Goal: Use online tool/utility: Utilize a website feature to perform a specific function

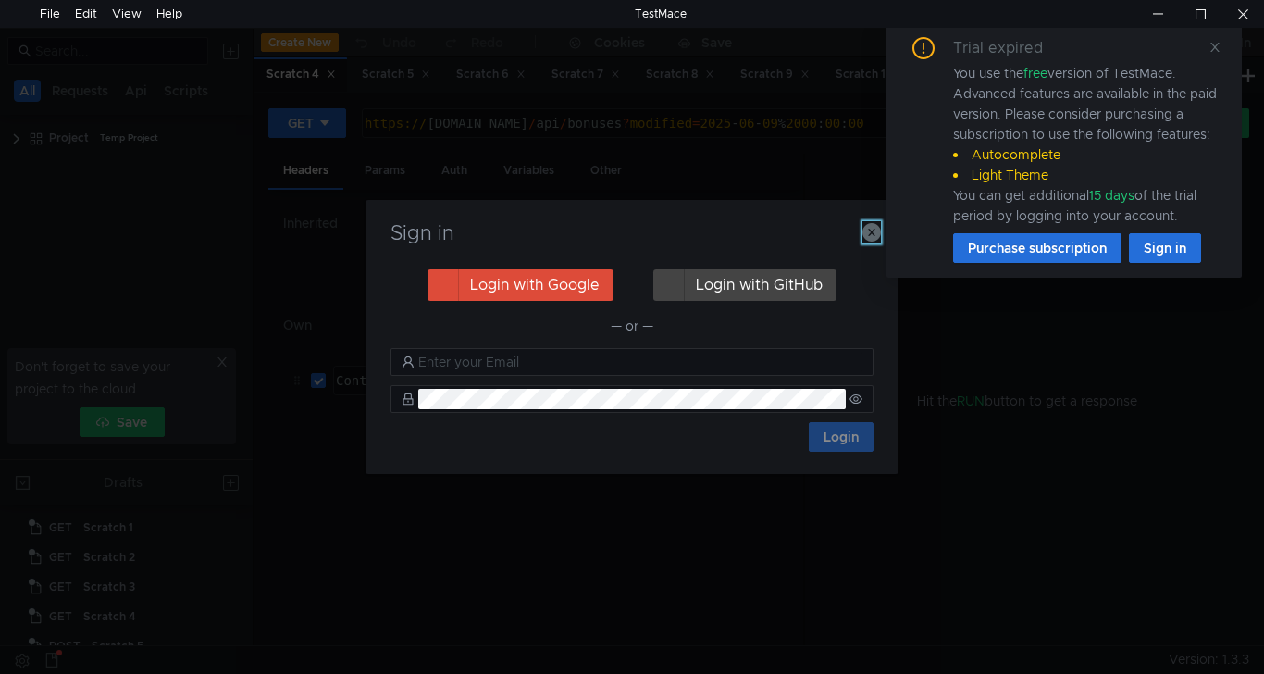
click at [873, 236] on icon "button" at bounding box center [872, 232] width 19 height 19
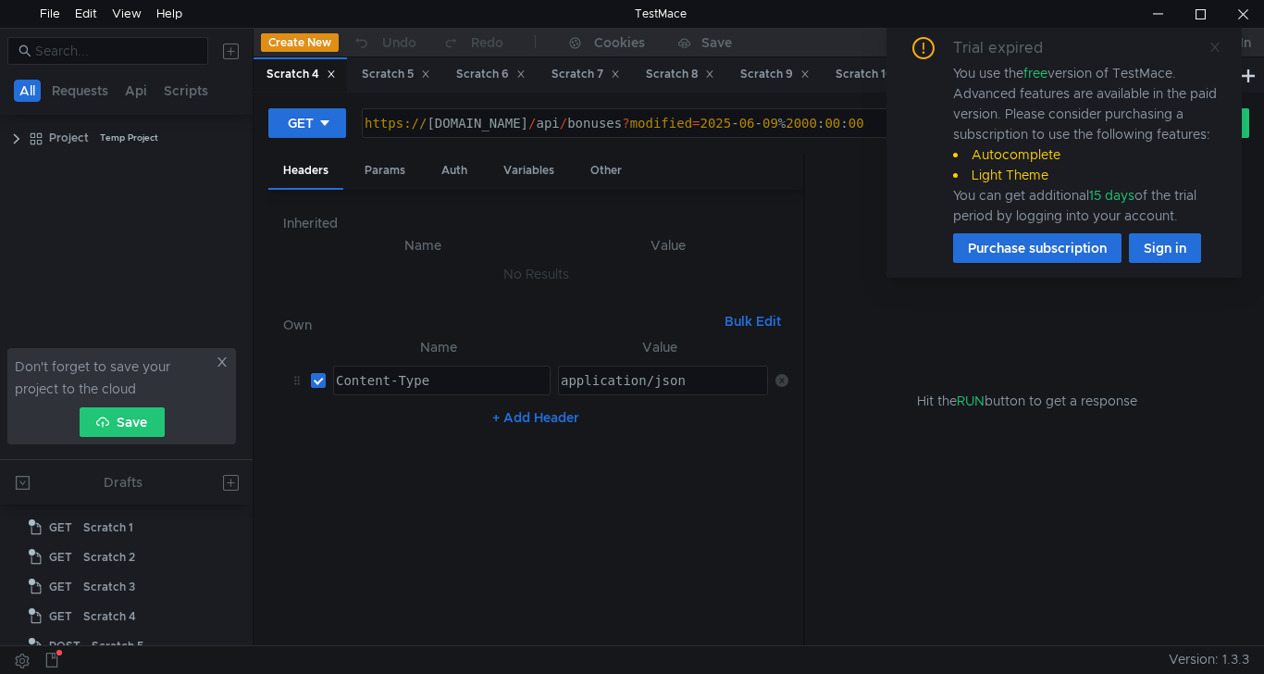
click at [1217, 50] on icon at bounding box center [1214, 47] width 9 height 9
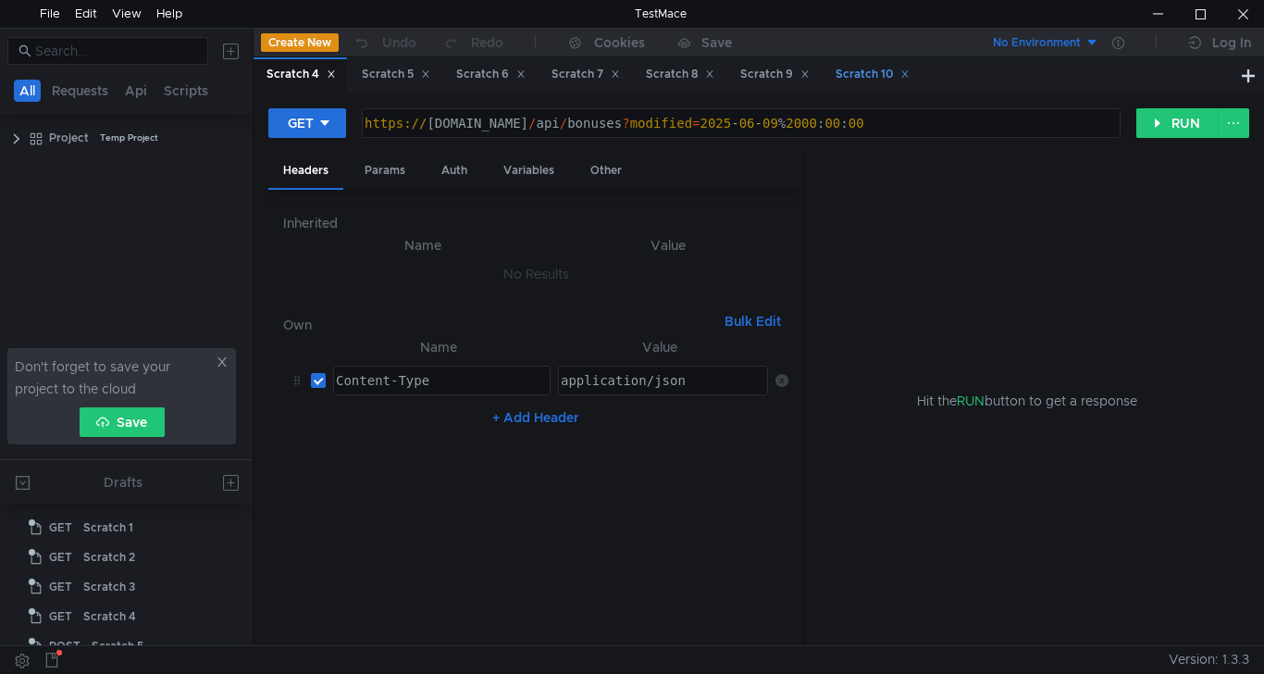
click at [875, 77] on div "Scratch 10" at bounding box center [873, 74] width 74 height 19
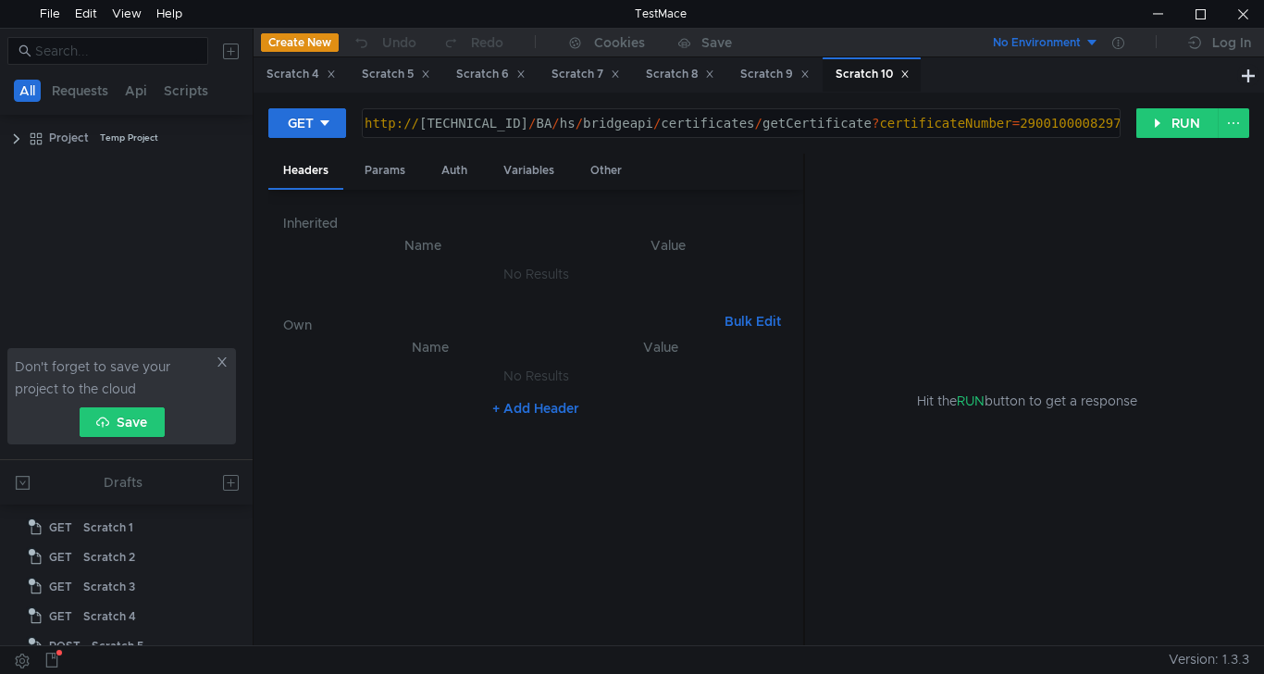
scroll to position [166, 0]
type textarea "[URL][TECHNICAL_ID]"
click at [1057, 125] on div "http:// [TECHNICAL_ID] / BA / hs / bridgeapi / certificates / getCertificate ? …" at bounding box center [739, 138] width 757 height 44
click at [1056, 125] on div "http:// [TECHNICAL_ID] / BA / hs / bridgeapi / certificates / getCertificate ? …" at bounding box center [739, 138] width 757 height 44
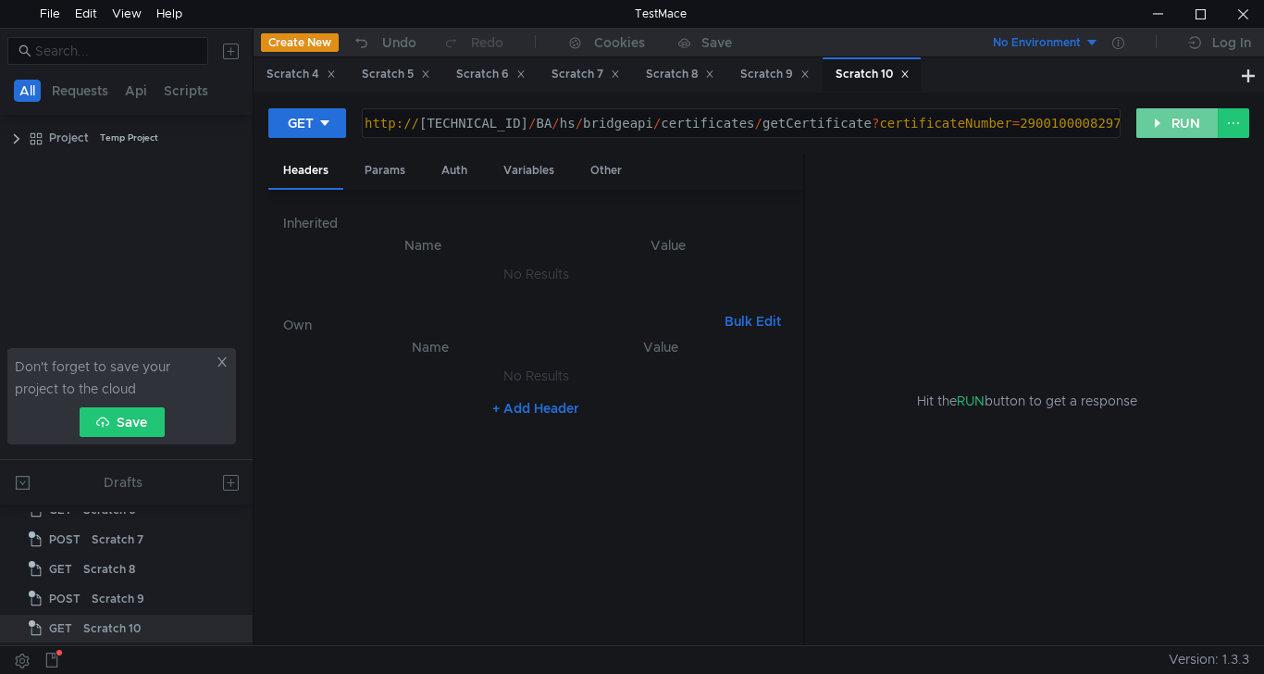
click at [1154, 125] on button "RUN" at bounding box center [1177, 123] width 82 height 30
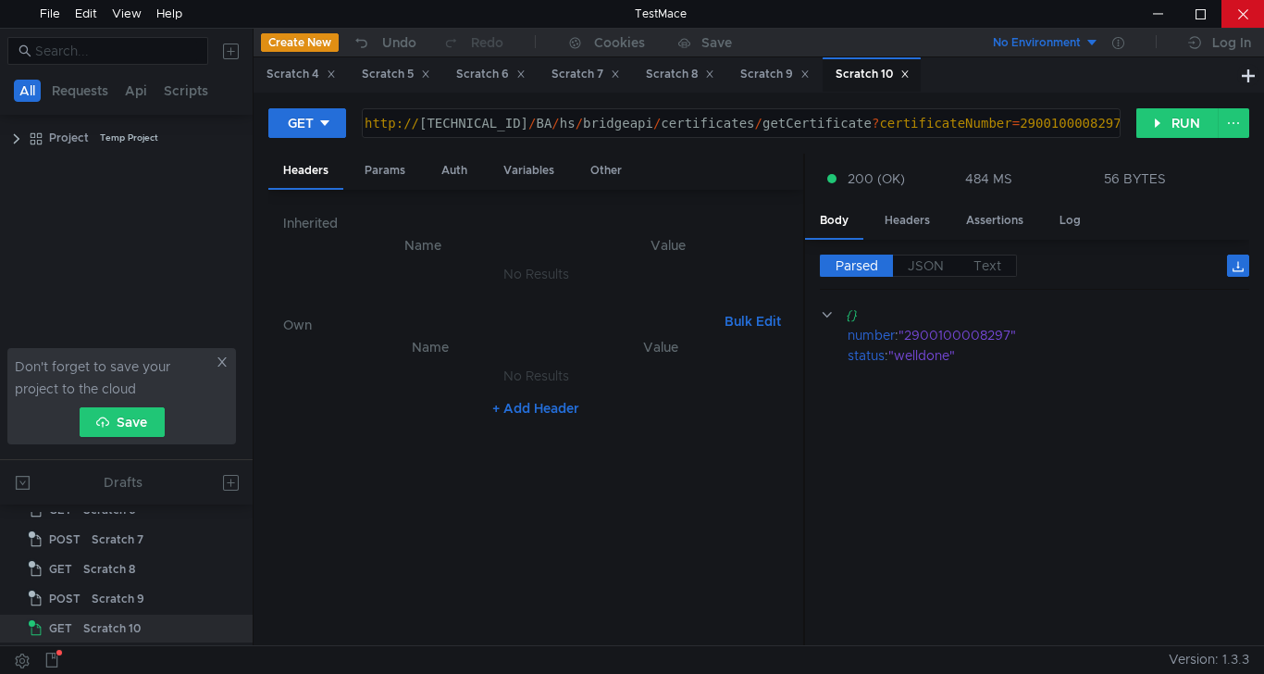
click at [1250, 10] on div at bounding box center [1243, 14] width 43 height 28
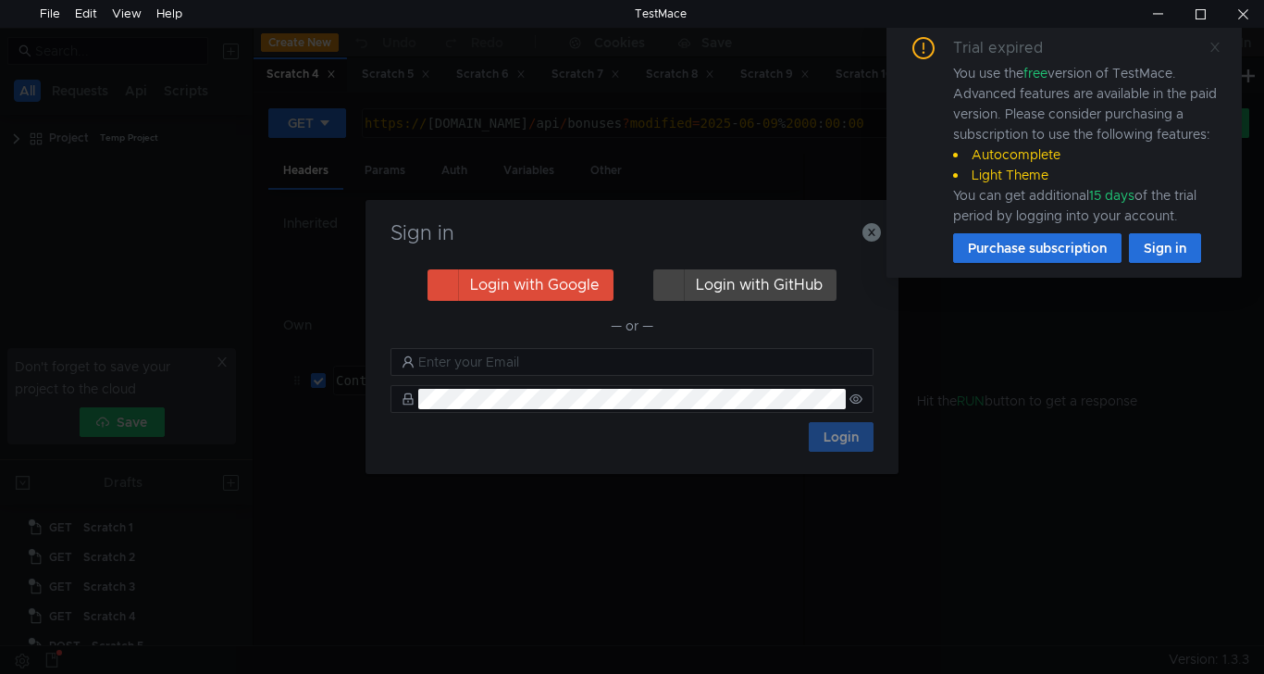
click at [1215, 43] on icon at bounding box center [1215, 47] width 13 height 13
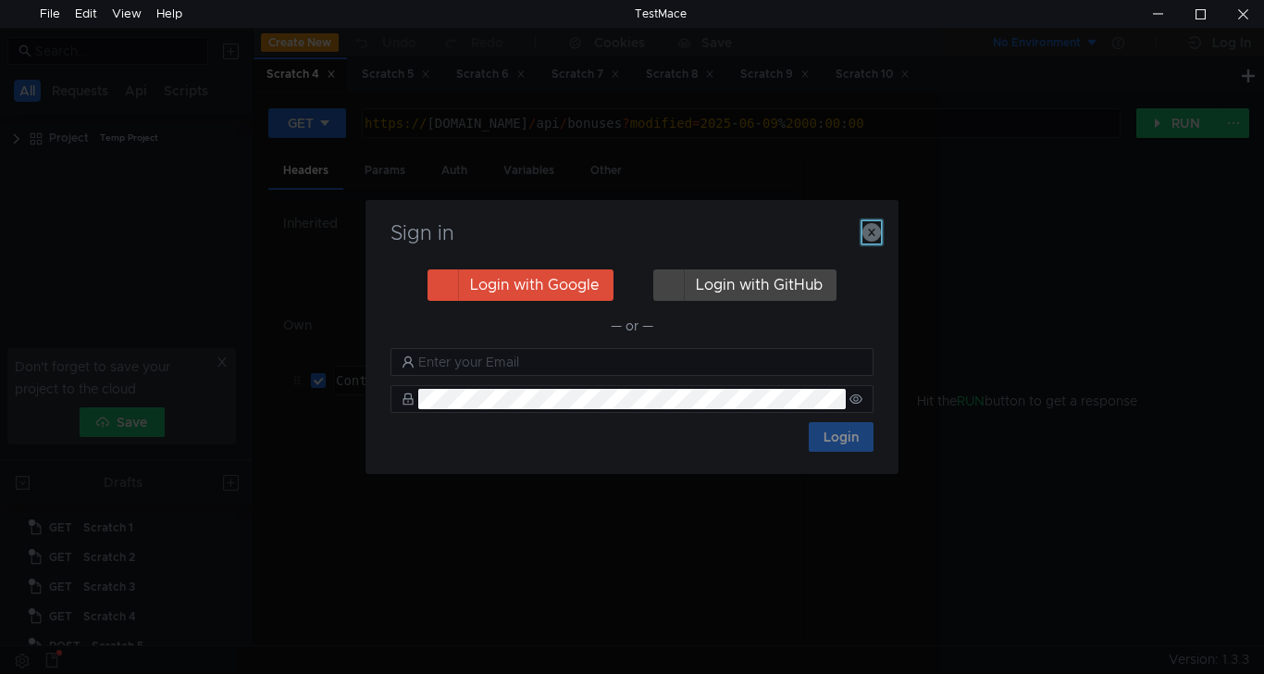
click at [867, 232] on icon "button" at bounding box center [872, 232] width 19 height 19
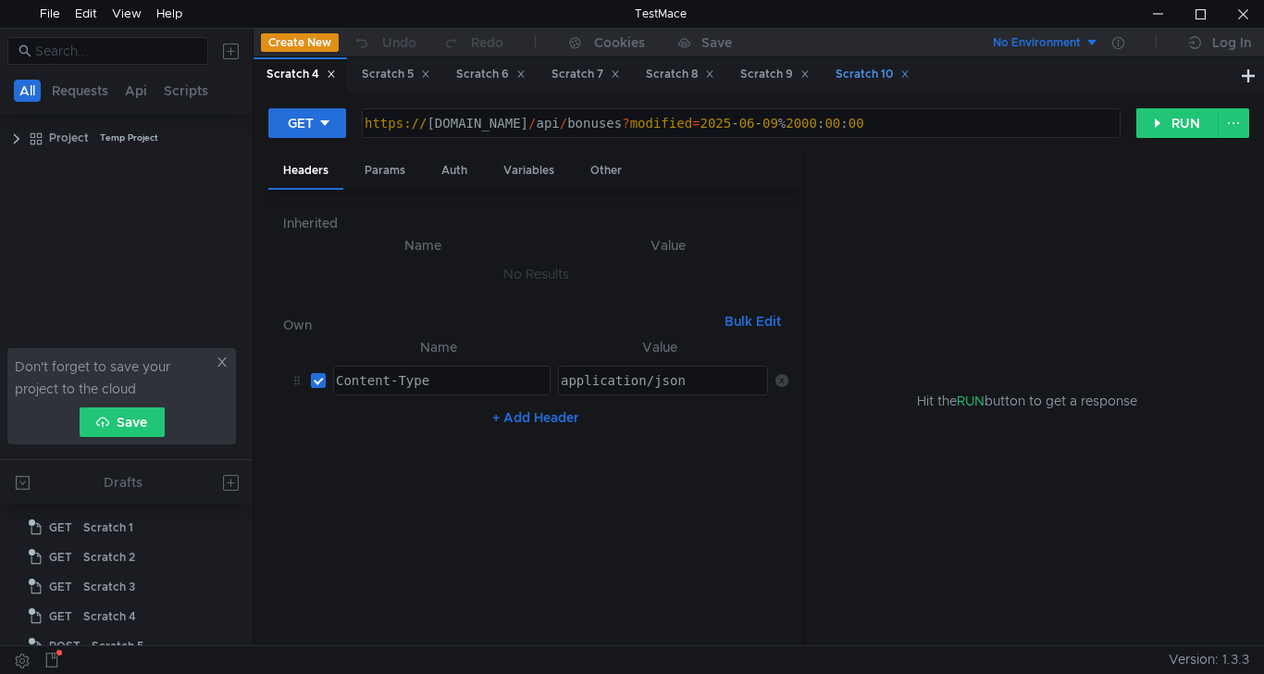
click at [874, 81] on div "Scratch 10" at bounding box center [873, 74] width 74 height 19
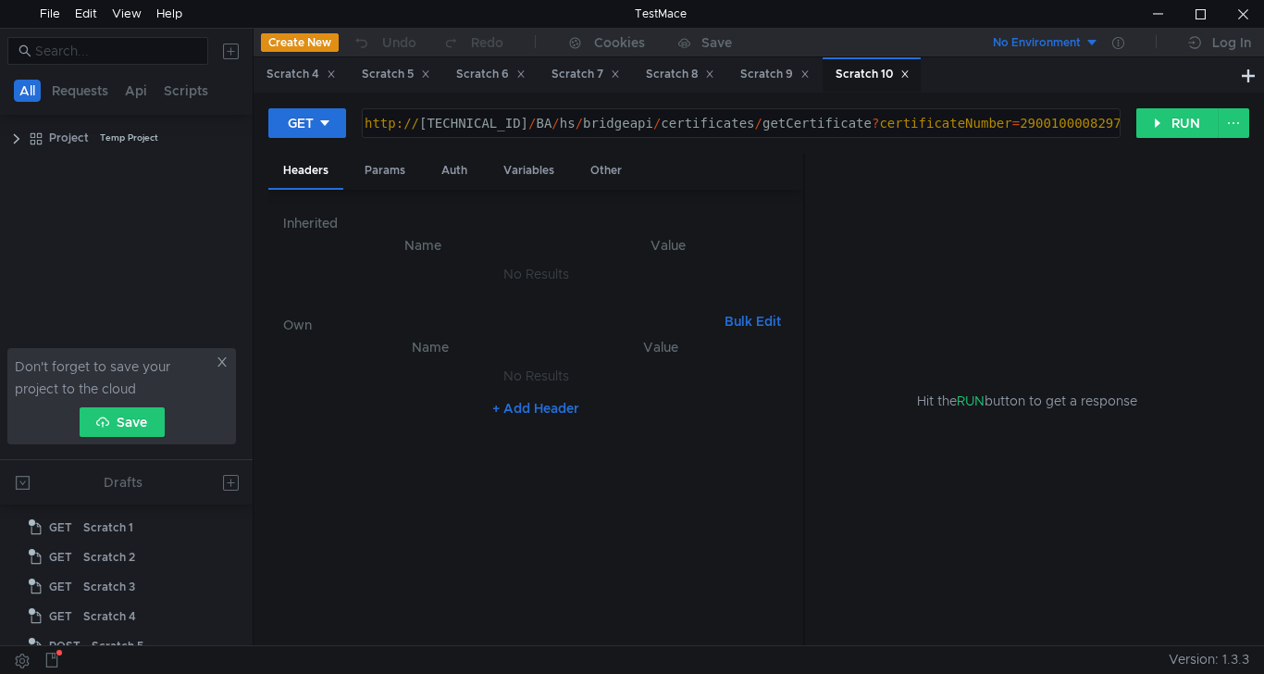
scroll to position [166, 0]
click at [1027, 119] on div "http:// [TECHNICAL_ID] / BA / hs / bridgeapi / certificates / getCertificate ? …" at bounding box center [739, 138] width 757 height 44
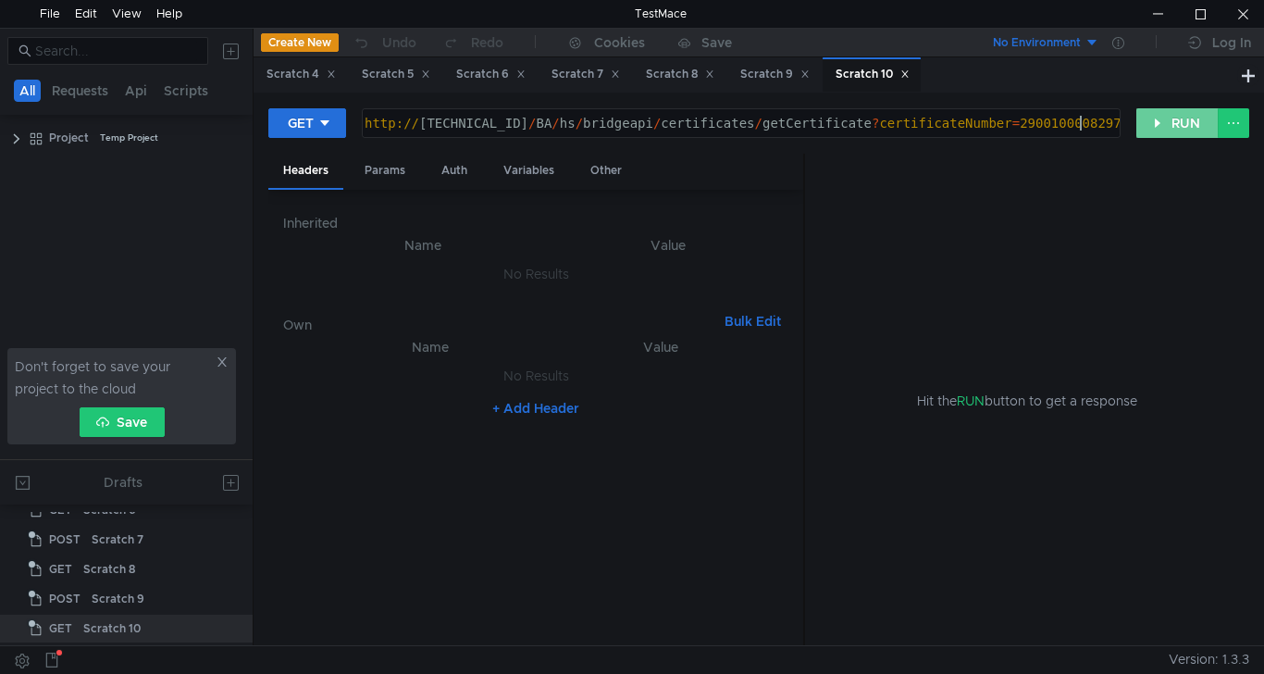
click at [1183, 127] on button "RUN" at bounding box center [1177, 123] width 82 height 30
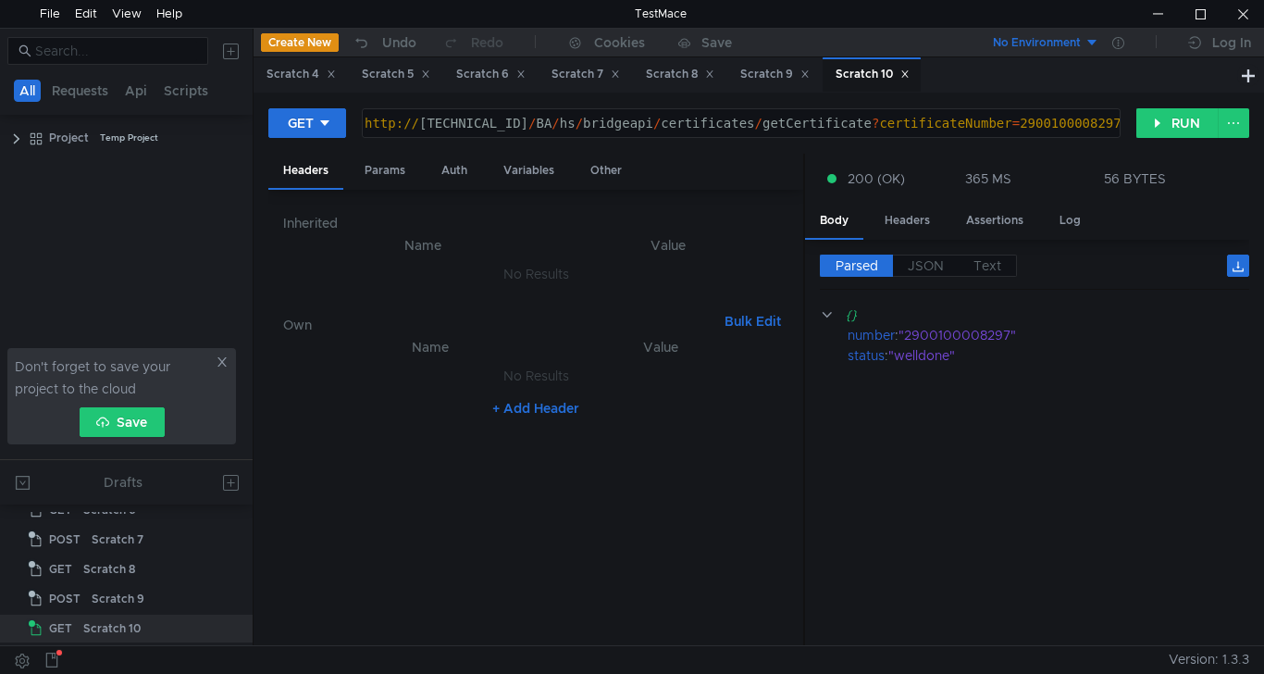
click at [1040, 117] on div "http:// [TECHNICAL_ID] / BA / hs / bridgeapi / certificates / getCertificate ? …" at bounding box center [739, 138] width 757 height 44
paste textarea "500111665"
type textarea "http://10.10.0.5/BA/hs/bridgeapi/certificates/getCertificate?certificateNumber=…"
click at [1172, 121] on button "RUN" at bounding box center [1177, 123] width 82 height 30
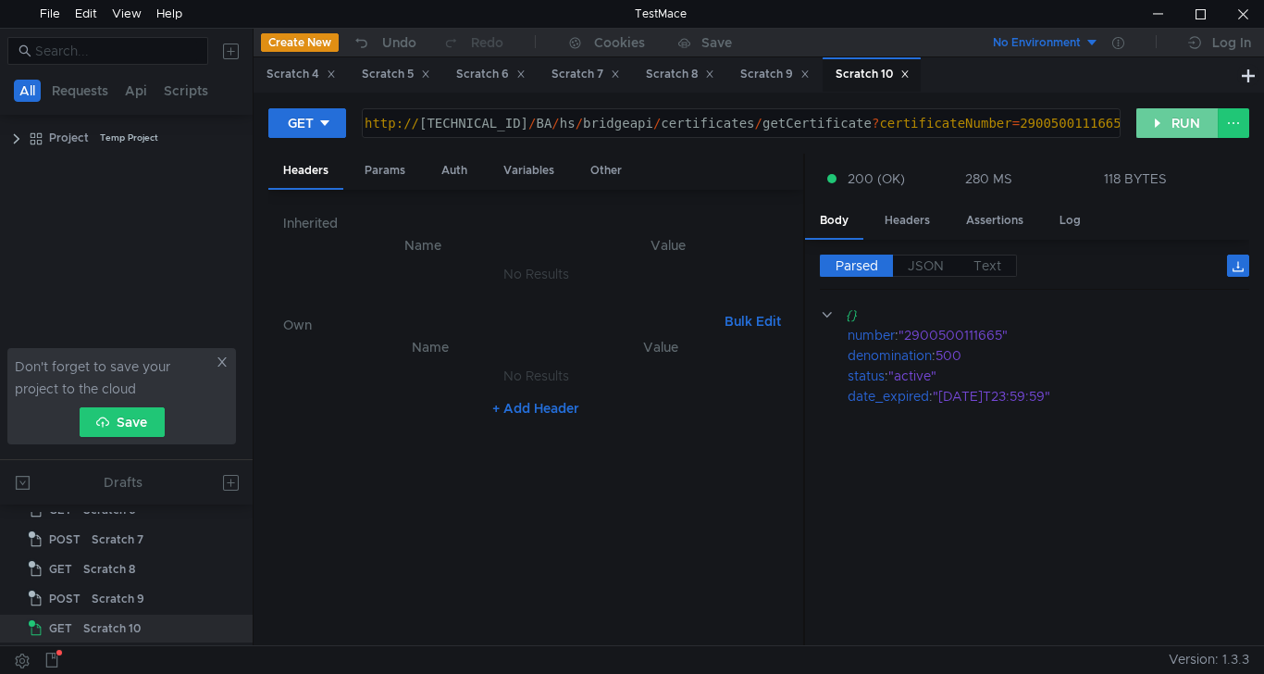
click at [1185, 124] on button "RUN" at bounding box center [1177, 123] width 82 height 30
click at [1249, 8] on div at bounding box center [1243, 14] width 43 height 28
